Goal: Task Accomplishment & Management: Manage account settings

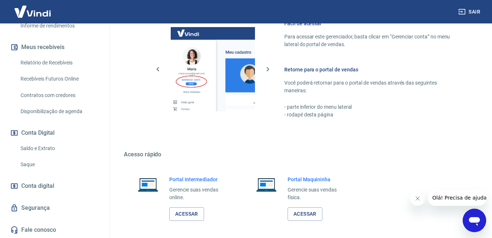
scroll to position [363, 0]
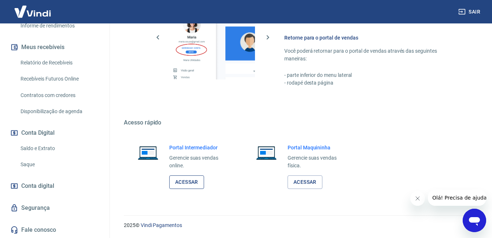
drag, startPoint x: 187, startPoint y: 185, endPoint x: 193, endPoint y: 188, distance: 6.5
click at [187, 185] on link "Acessar" at bounding box center [186, 182] width 35 height 14
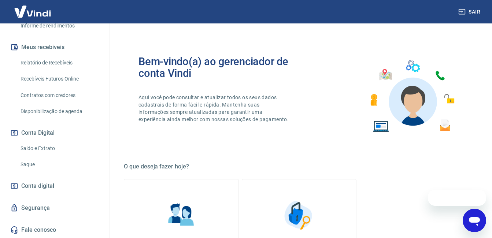
scroll to position [152, 0]
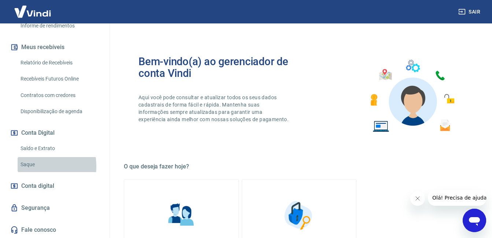
click at [32, 166] on link "Saque" at bounding box center [59, 164] width 83 height 15
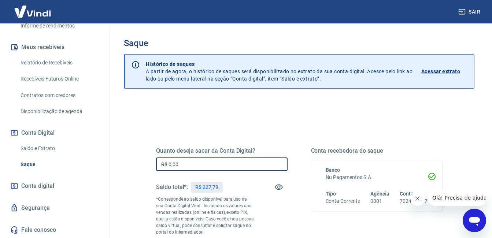
click at [223, 162] on input "R$ 0,00" at bounding box center [221, 164] width 131 height 14
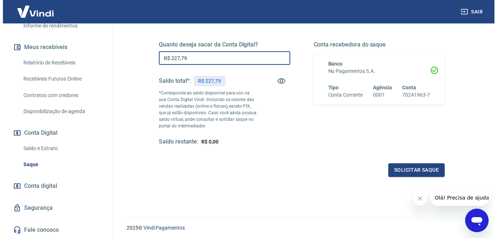
scroll to position [110, 0]
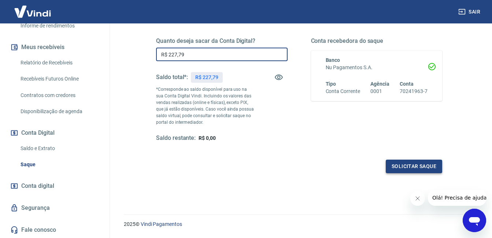
type input "R$ 227,79"
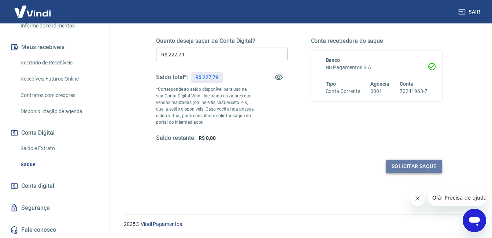
click at [428, 165] on button "Solicitar saque" at bounding box center [414, 167] width 56 height 14
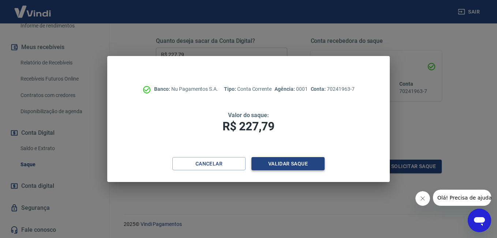
click at [272, 163] on button "Validar saque" at bounding box center [288, 164] width 73 height 14
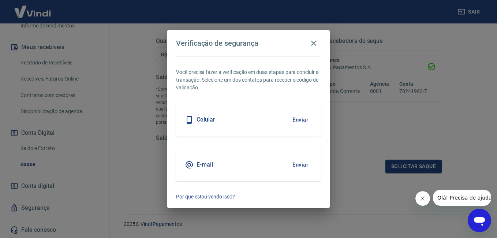
click at [421, 198] on icon "Fechar mensagem da empresa" at bounding box center [423, 199] width 6 height 6
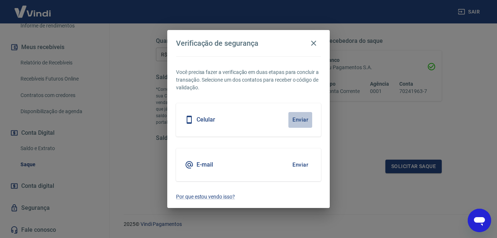
click at [290, 116] on button "Enviar" at bounding box center [301, 119] width 24 height 15
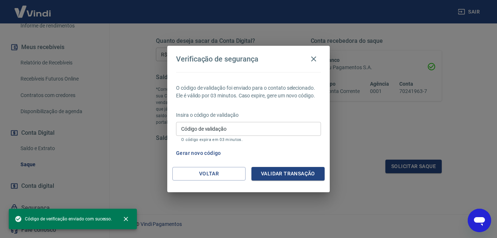
click at [270, 132] on input "Código de validação" at bounding box center [248, 129] width 145 height 14
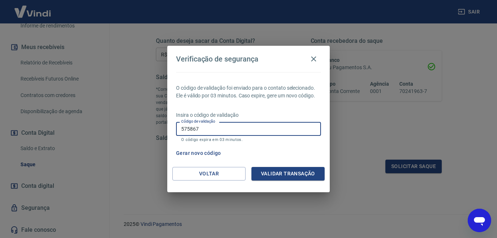
click at [278, 127] on input "575867" at bounding box center [248, 129] width 145 height 14
type input "875867"
click at [304, 174] on button "Validar transação" at bounding box center [288, 174] width 73 height 14
